Goal: Check status

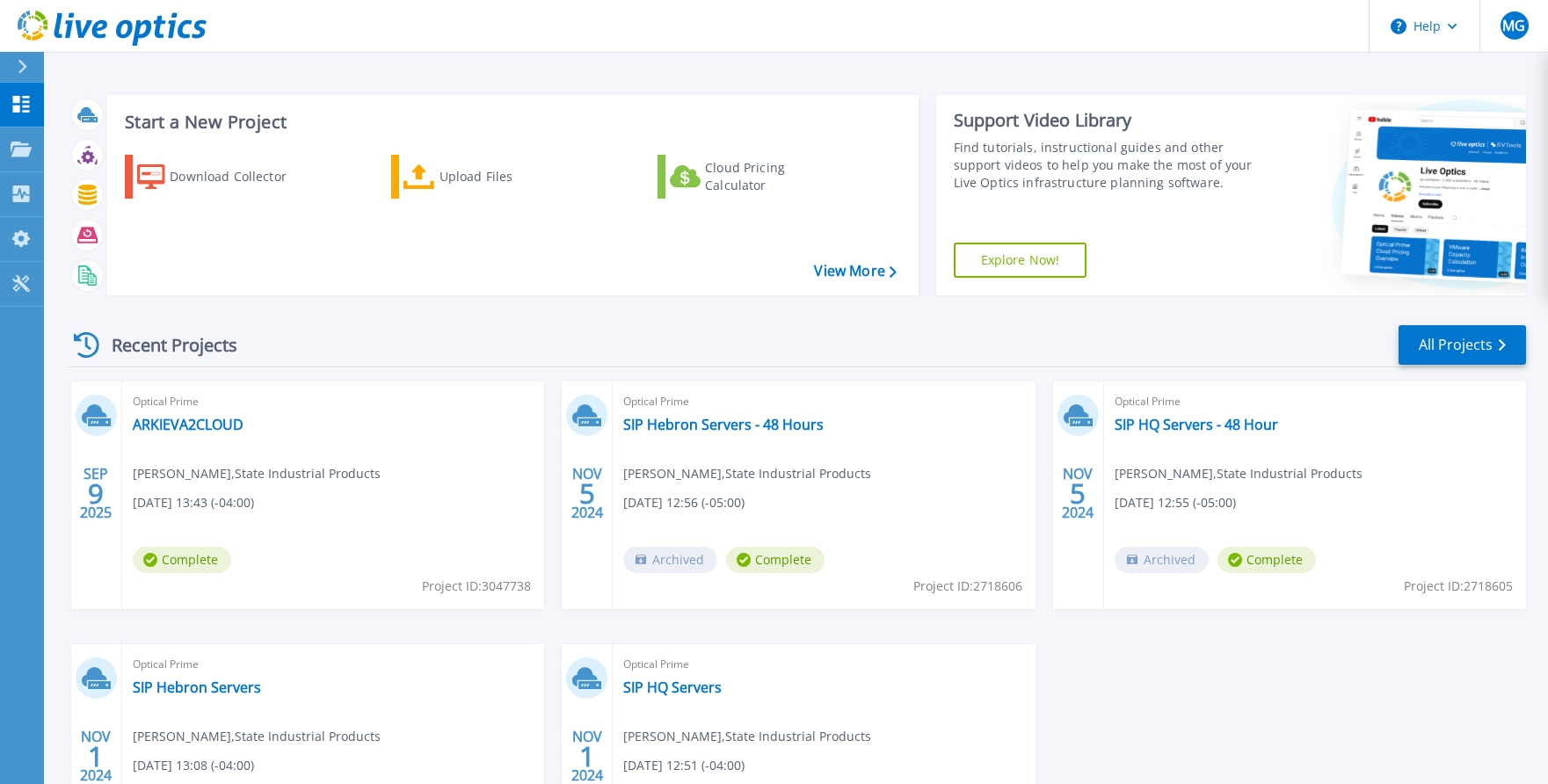
click at [533, 356] on div "Recent Projects All Projects" at bounding box center [797, 346] width 1458 height 44
click at [761, 436] on div "Optical Prime SIP Hebron Servers - 48 Hours [PERSON_NAME] , State Industrial Pr…" at bounding box center [824, 495] width 422 height 227
click at [753, 426] on link "SIP Hebron Servers - 48 Hours" at bounding box center [723, 425] width 200 height 17
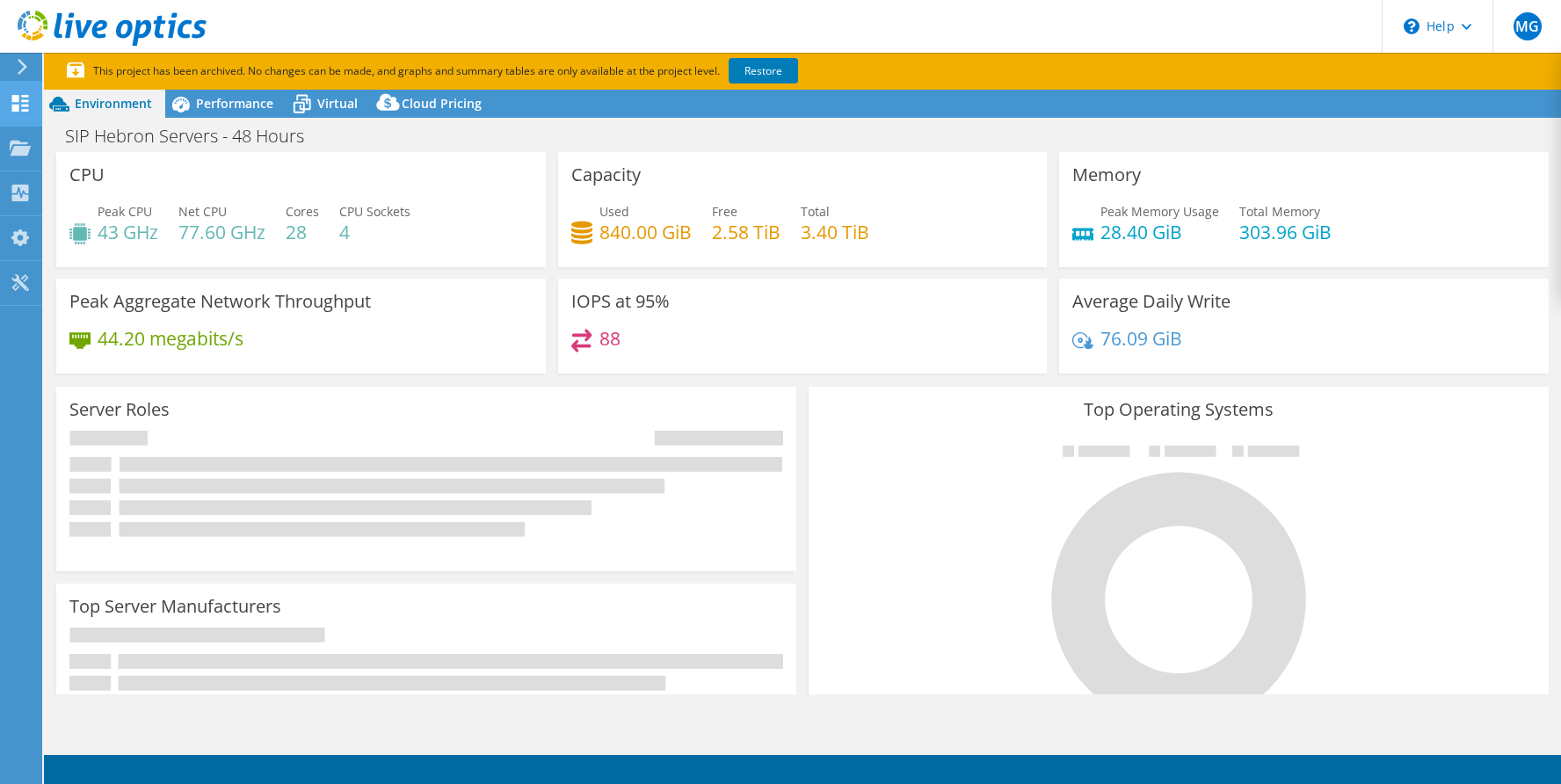
select select "USEast"
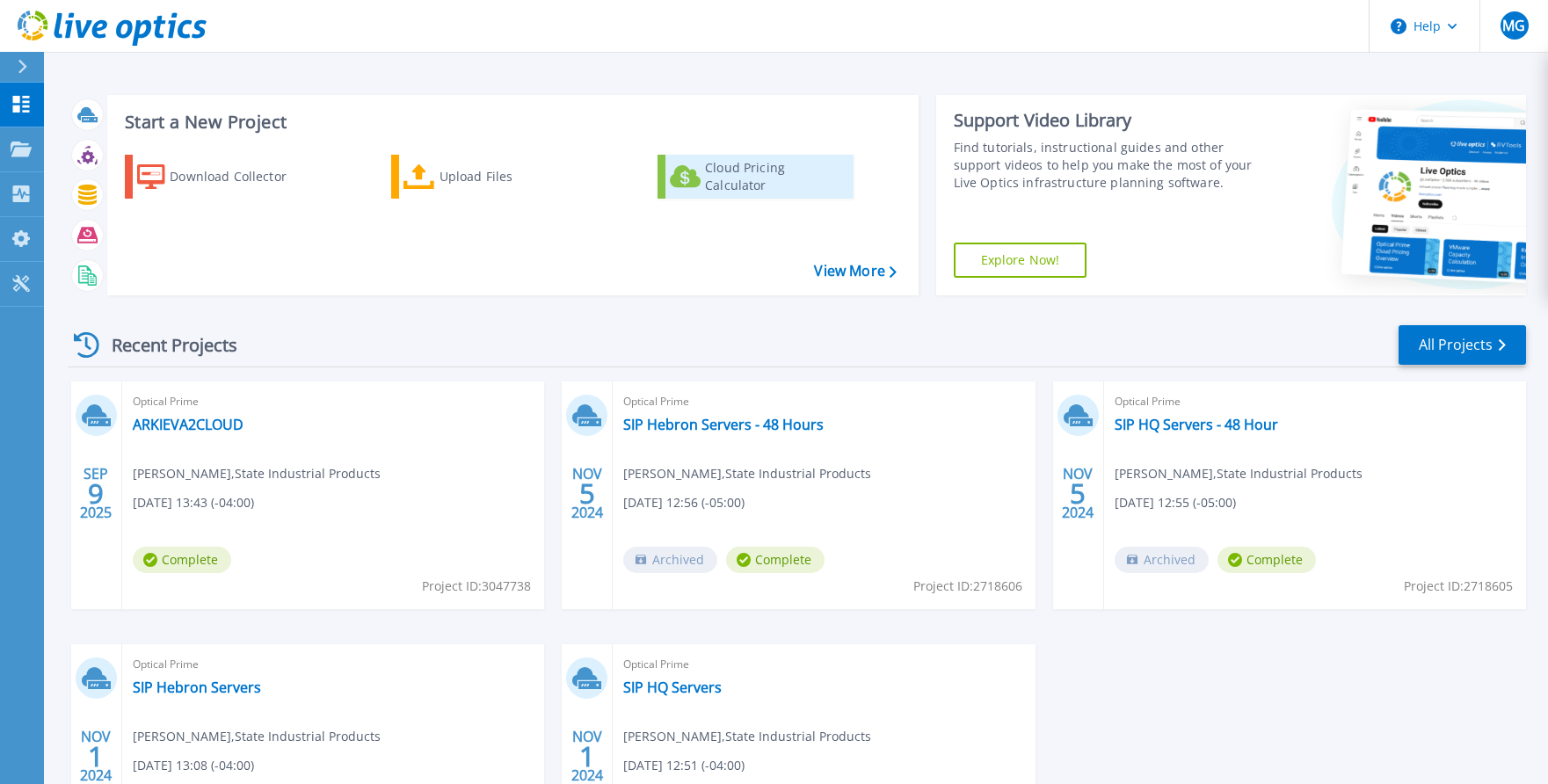
click at [757, 179] on div "Cloud Pricing Calculator" at bounding box center [775, 176] width 141 height 35
drag, startPoint x: 438, startPoint y: 301, endPoint x: 317, endPoint y: 297, distance: 121.1
click at [434, 301] on div "Start a New Project Download Collector Upload Files Cloud Pricing Calculator Vi…" at bounding box center [797, 195] width 1458 height 228
